Goal: Transaction & Acquisition: Book appointment/travel/reservation

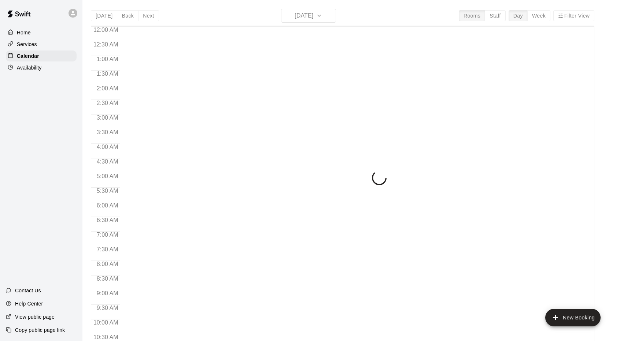
scroll to position [345, 0]
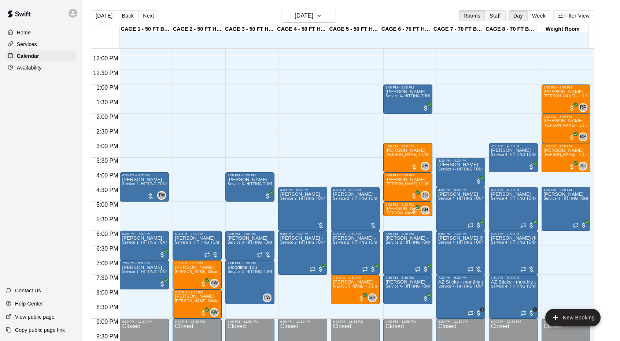
click at [505, 19] on button "Staff" at bounding box center [495, 15] width 21 height 11
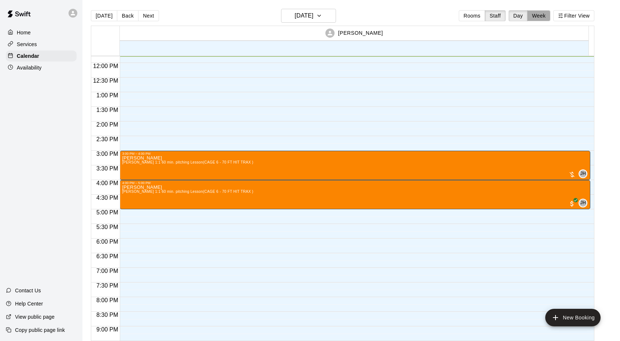
click at [540, 13] on button "Week" at bounding box center [538, 15] width 23 height 11
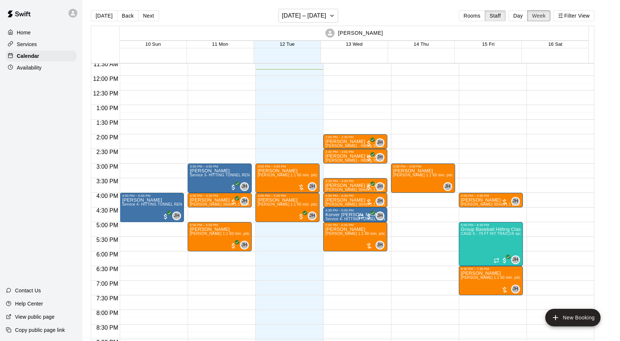
scroll to position [340, 0]
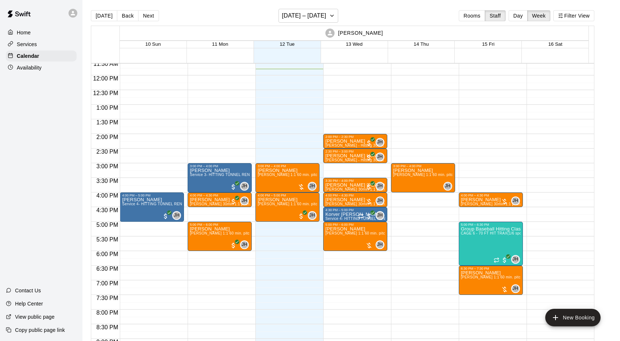
click at [47, 70] on div "Availability" at bounding box center [41, 67] width 71 height 11
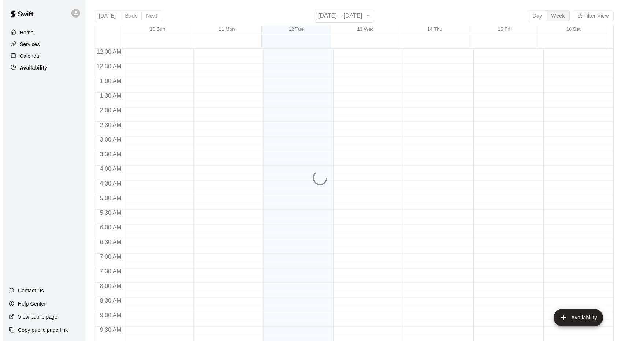
scroll to position [345, 0]
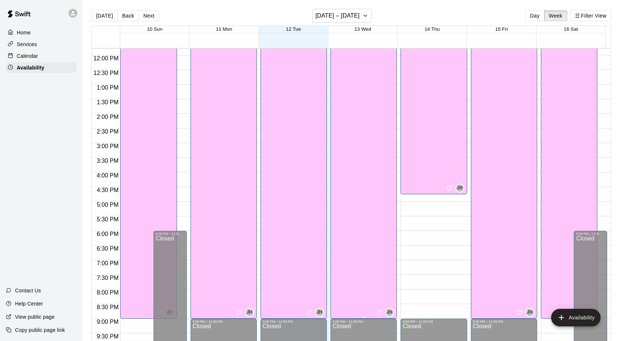
click at [368, 310] on div "John Havird CAGE 6 - 70 FT HIT TRAX , CAGE 7 - 70 FT BB (w/ pitching mound), CA…" at bounding box center [364, 171] width 62 height 341
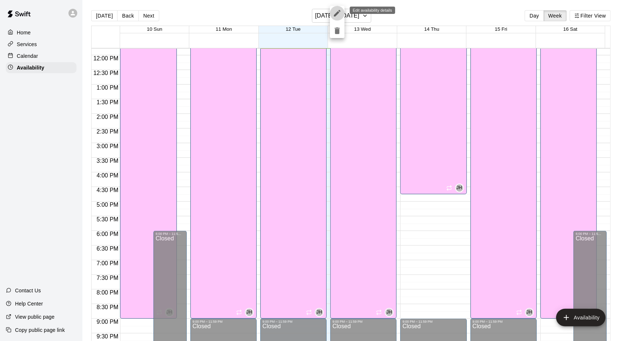
click at [337, 14] on icon "edit" at bounding box center [337, 13] width 7 height 7
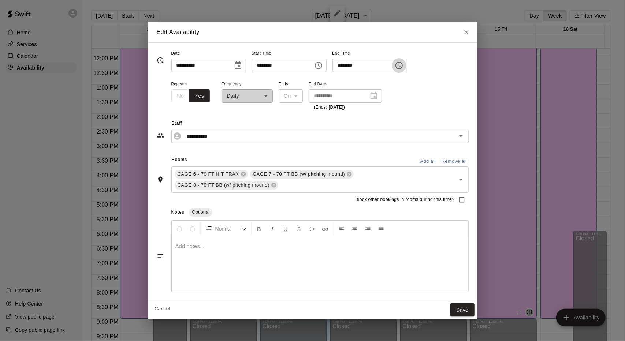
click at [404, 63] on icon "Choose time, selected time is 9:00 PM" at bounding box center [399, 65] width 9 height 9
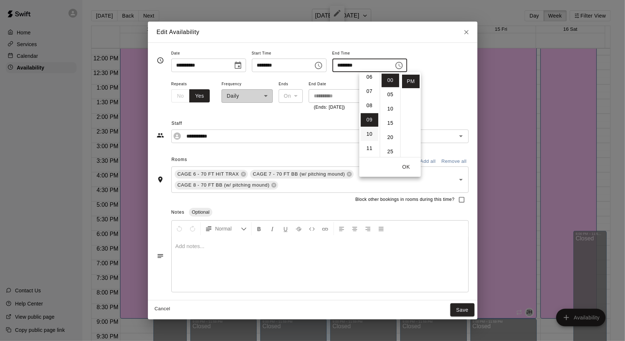
scroll to position [86, 0]
click at [369, 82] on li "06" at bounding box center [370, 80] width 18 height 14
type input "********"
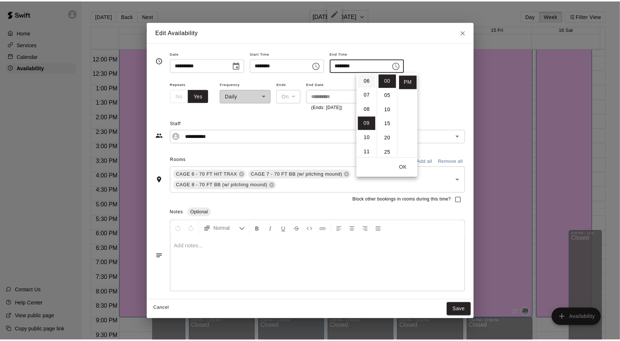
scroll to position [86, 0]
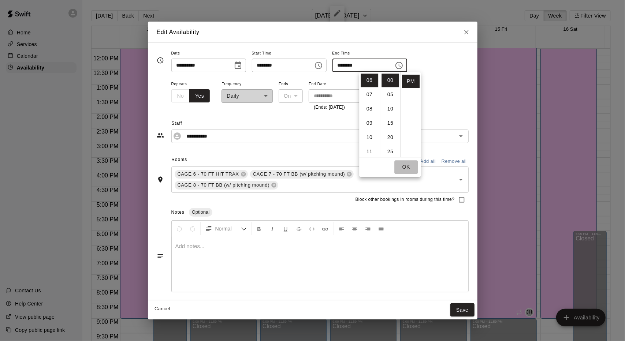
click at [410, 165] on button "OK" at bounding box center [406, 167] width 23 height 14
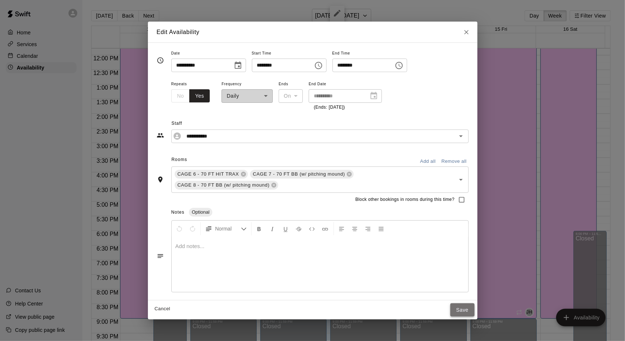
click at [462, 307] on button "Save" at bounding box center [463, 311] width 24 height 14
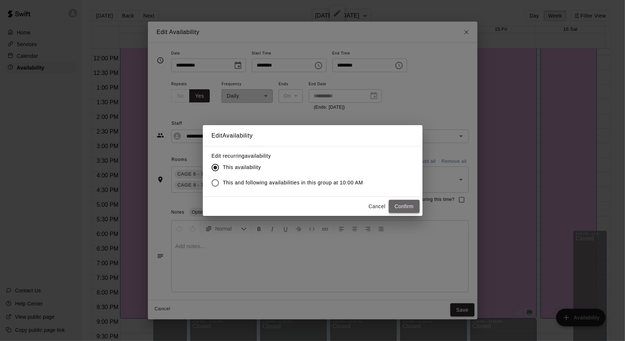
click at [400, 204] on button "Confirm" at bounding box center [404, 207] width 31 height 14
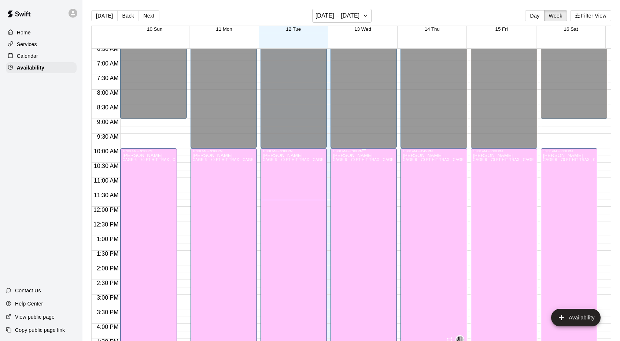
scroll to position [191, 0]
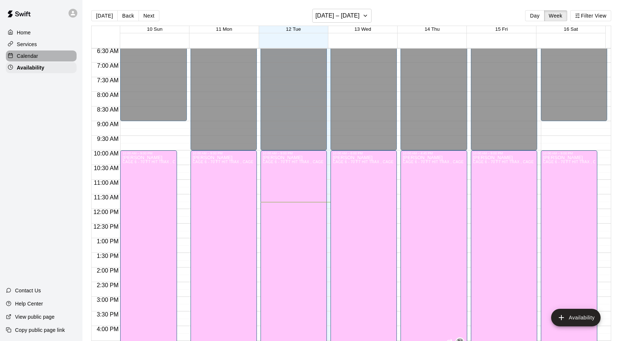
click at [49, 52] on div "Calendar" at bounding box center [41, 56] width 71 height 11
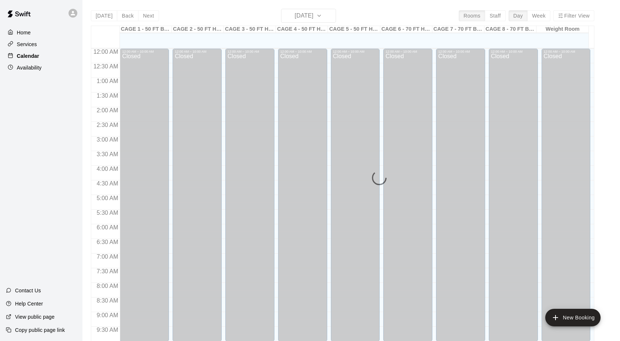
scroll to position [346, 0]
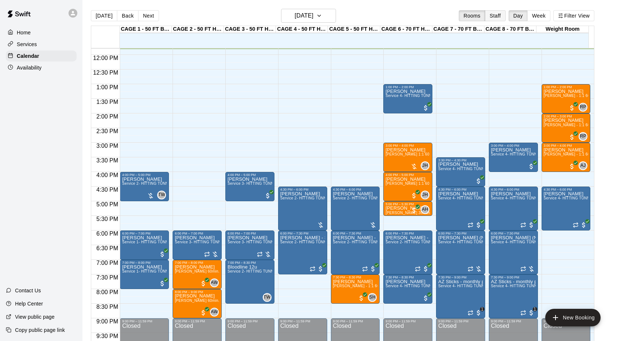
click at [503, 15] on button "Staff" at bounding box center [495, 15] width 21 height 11
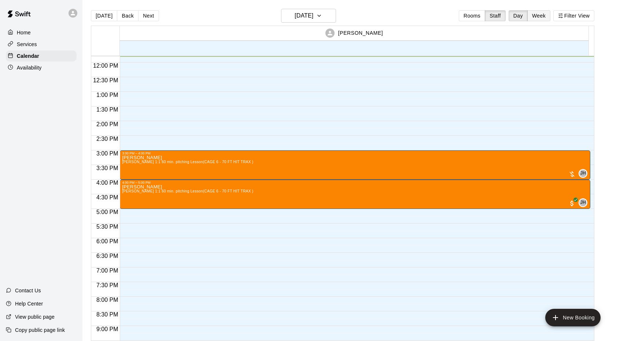
click at [546, 15] on button "Week" at bounding box center [538, 15] width 23 height 11
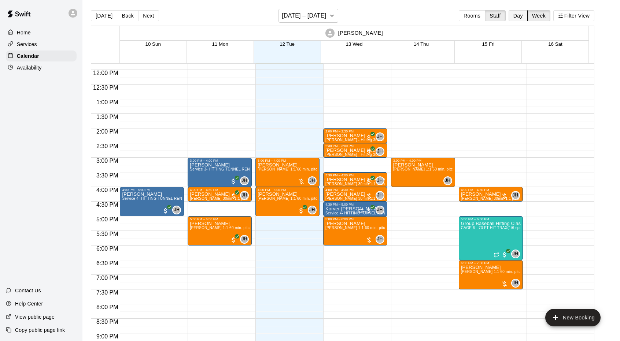
click at [520, 15] on button "Day" at bounding box center [518, 15] width 19 height 11
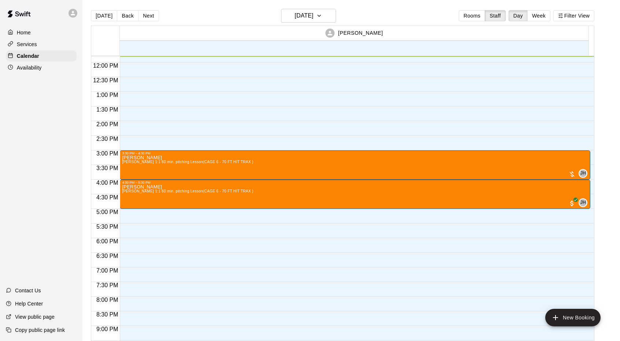
click at [481, 15] on button "Rooms" at bounding box center [472, 15] width 26 height 11
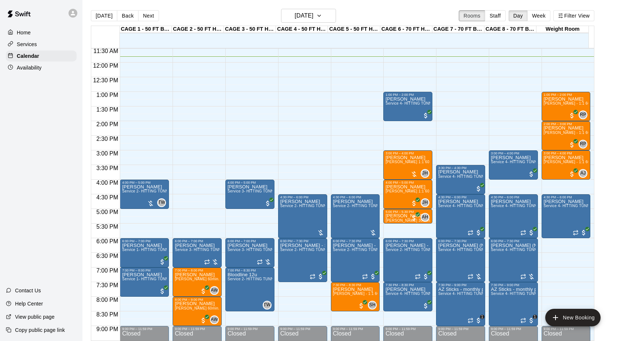
scroll to position [337, 0]
click at [146, 19] on button "Next" at bounding box center [148, 15] width 21 height 11
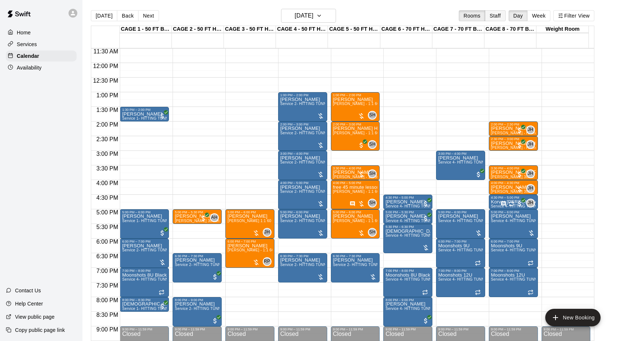
click at [505, 18] on button "Staff" at bounding box center [495, 15] width 21 height 11
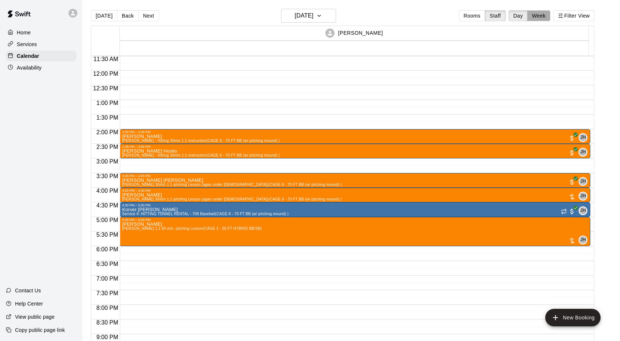
click at [543, 15] on button "Week" at bounding box center [538, 15] width 23 height 11
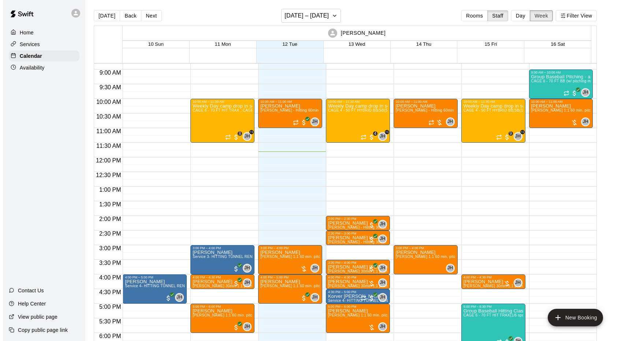
scroll to position [257, 0]
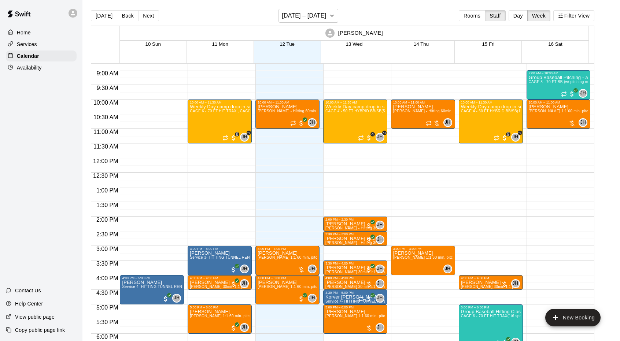
click at [348, 249] on div "10:00 AM – 11:30 AM Weekly Day camp drop in session - Monday / Wednesday / Frid…" at bounding box center [355, 158] width 64 height 703
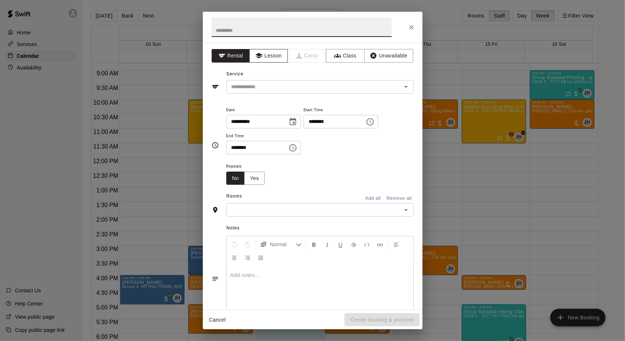
click at [257, 55] on icon "button" at bounding box center [259, 55] width 7 height 5
click at [256, 30] on input "text" at bounding box center [302, 27] width 180 height 19
type input "*****"
click at [254, 85] on input "text" at bounding box center [310, 86] width 162 height 9
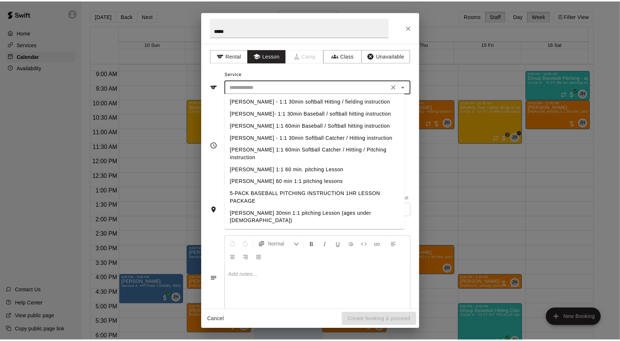
scroll to position [222, 0]
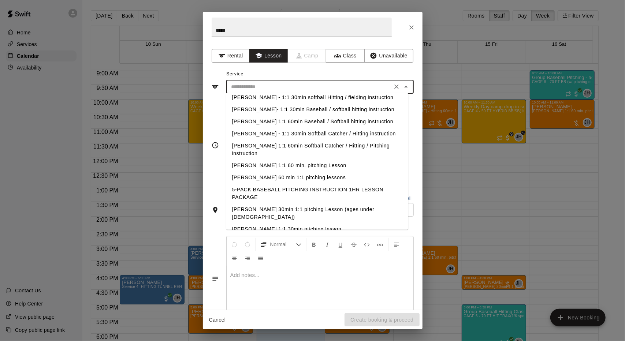
click at [267, 209] on li "John Havird 30min 1:1 pitching Lesson (ages under 10yrs old)" at bounding box center [317, 214] width 182 height 20
type input "**********"
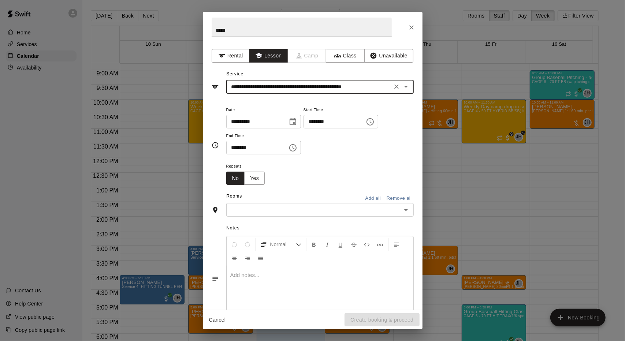
click at [352, 144] on div "**********" at bounding box center [320, 130] width 188 height 49
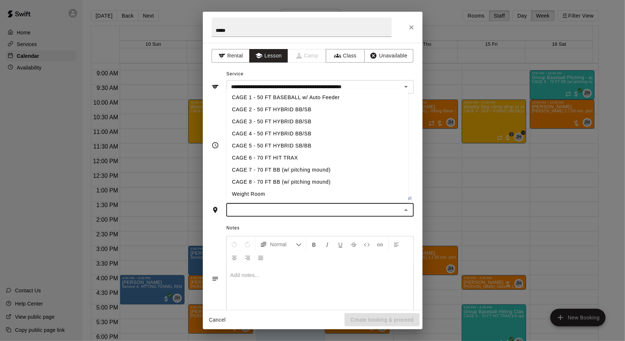
click at [321, 209] on input "text" at bounding box center [314, 210] width 171 height 9
click at [301, 185] on li "CAGE 8 - 70 FT BB (w/ pitching mound)" at bounding box center [317, 182] width 182 height 12
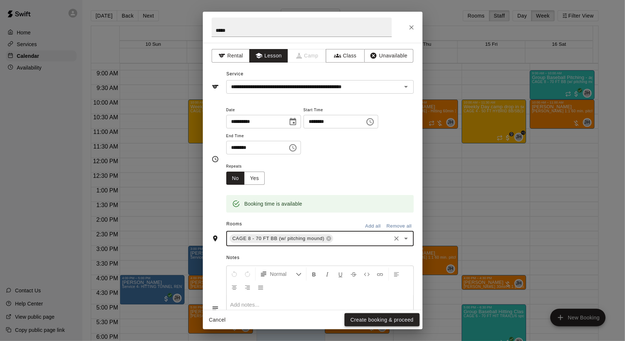
click at [361, 321] on button "Create booking & proceed" at bounding box center [382, 321] width 75 height 14
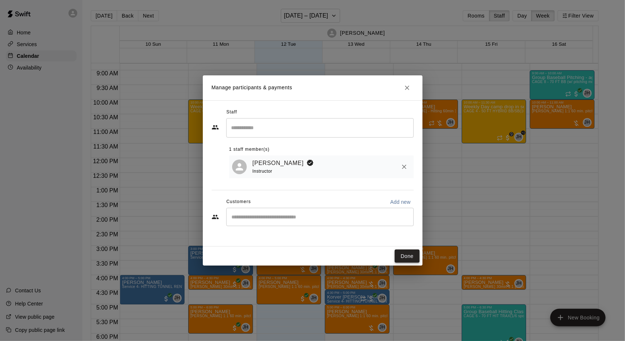
click at [409, 256] on button "Done" at bounding box center [407, 257] width 25 height 14
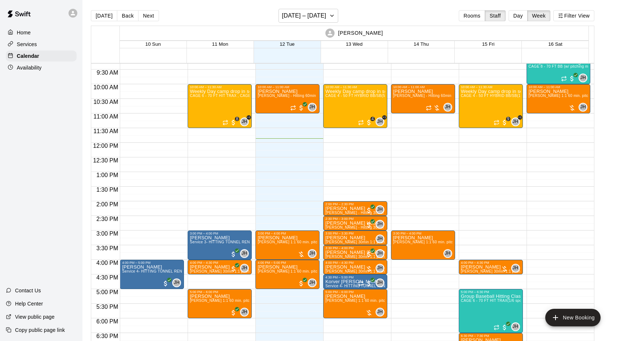
scroll to position [273, 0]
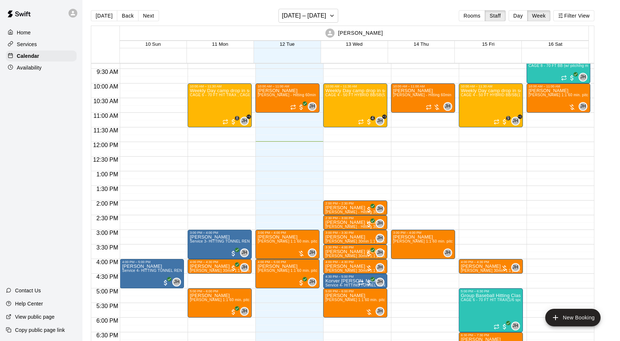
click at [350, 193] on div "10:00 AM – 11:30 AM Weekly Day camp drop in session - Monday / Wednesday / Frid…" at bounding box center [355, 141] width 64 height 703
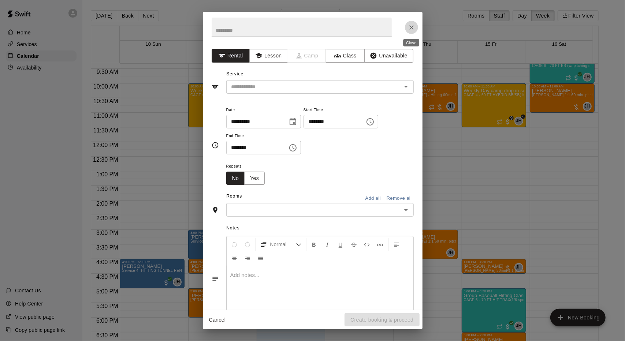
click at [411, 26] on icon "Close" at bounding box center [411, 27] width 7 height 7
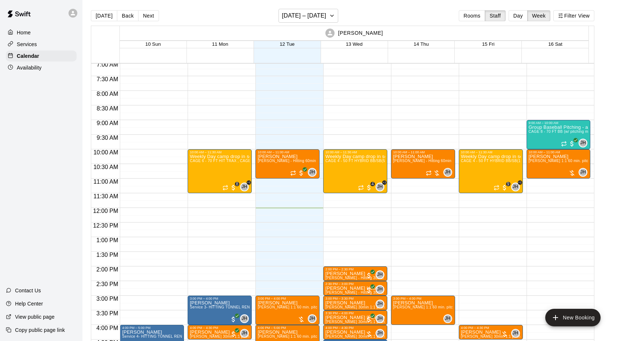
scroll to position [273, 0]
